Goal: Task Accomplishment & Management: Complete application form

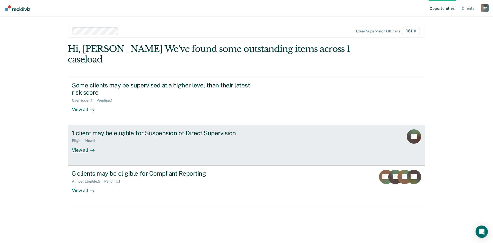
click at [325, 130] on link "1 client may be eligible for Suspension of Direct Supervision Eligible Now : 1 …" at bounding box center [247, 145] width 358 height 40
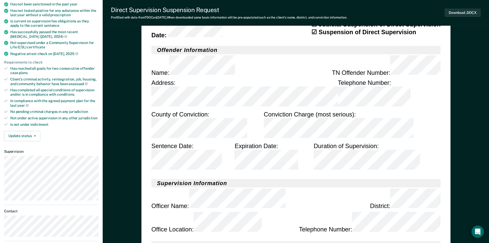
scroll to position [87, 0]
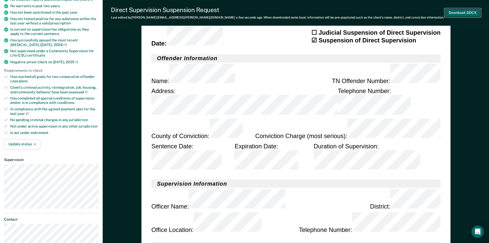
click at [471, 12] on button "Download .DOCX" at bounding box center [463, 12] width 36 height 8
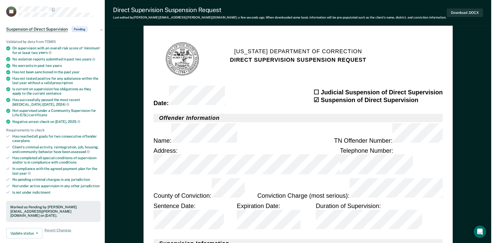
scroll to position [0, 0]
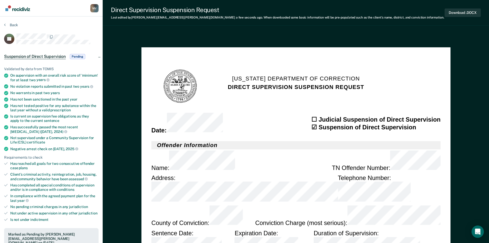
click at [15, 9] on img "Go to Recidiviz Home" at bounding box center [17, 8] width 25 height 6
